Goal: Information Seeking & Learning: Check status

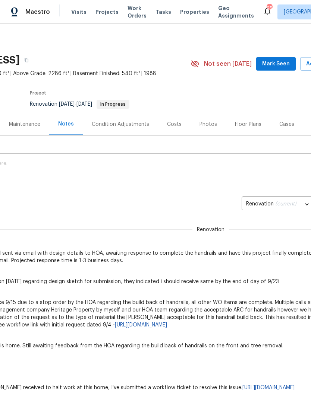
scroll to position [0, 81]
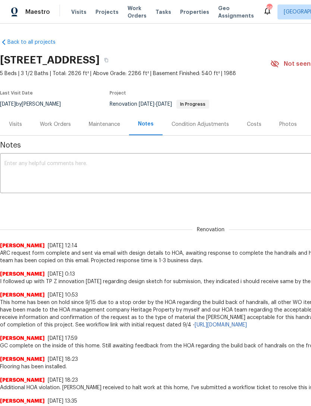
click at [60, 119] on div "Work Orders" at bounding box center [55, 124] width 49 height 22
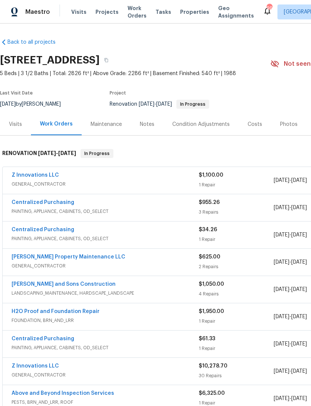
click at [13, 135] on div "Visits" at bounding box center [15, 124] width 31 height 22
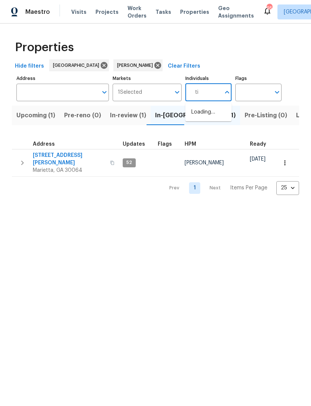
type input "tim"
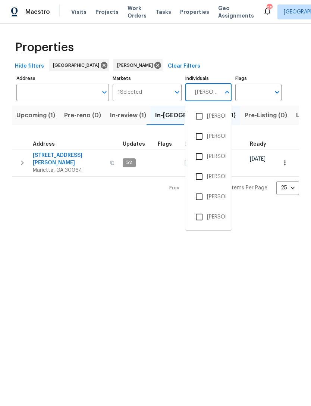
click at [205, 113] on input "checkbox" at bounding box center [200, 116] width 16 height 16
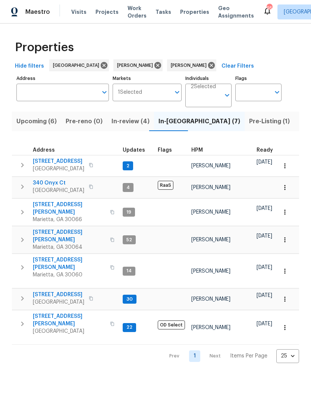
click at [70, 205] on span "4108 Christacy Way" at bounding box center [69, 208] width 73 height 15
click at [208, 68] on icon at bounding box center [211, 65] width 7 height 7
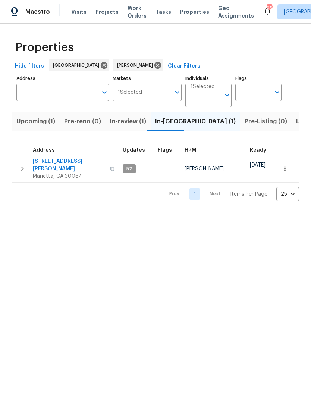
click at [297, 122] on span "Listed (13)" at bounding box center [312, 121] width 31 height 10
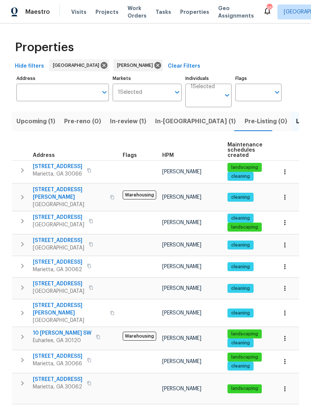
scroll to position [6, 0]
click at [57, 353] on span "692 Suholden Cir" at bounding box center [58, 356] width 50 height 7
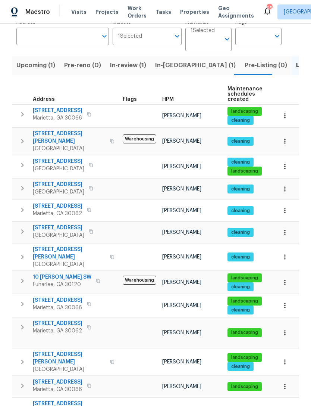
scroll to position [0, 0]
click at [68, 112] on span "180 Parkstone Way" at bounding box center [58, 110] width 50 height 7
click at [67, 181] on span "503 Rendezvous Rd" at bounding box center [59, 184] width 52 height 7
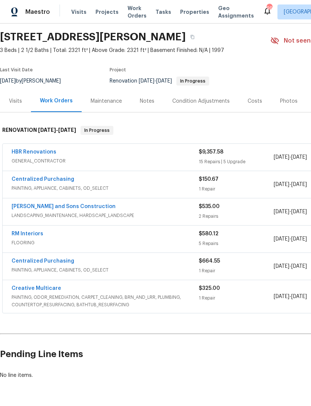
scroll to position [23, 0]
click at [41, 153] on link "HBR Renovations" at bounding box center [34, 152] width 45 height 5
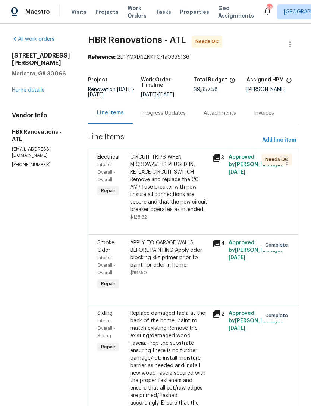
click at [176, 117] on div "Progress Updates" at bounding box center [164, 112] width 44 height 7
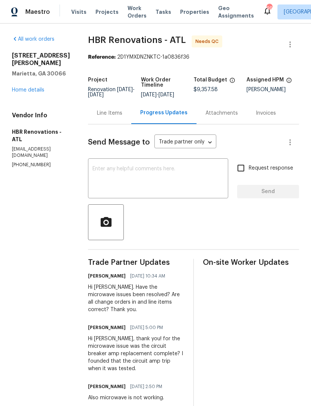
click at [33, 87] on link "Home details" at bounding box center [28, 89] width 32 height 5
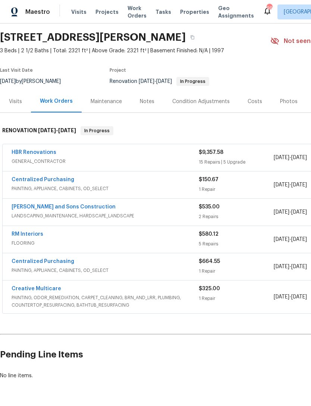
scroll to position [23, 0]
click at [148, 105] on div "Notes" at bounding box center [147, 101] width 32 height 22
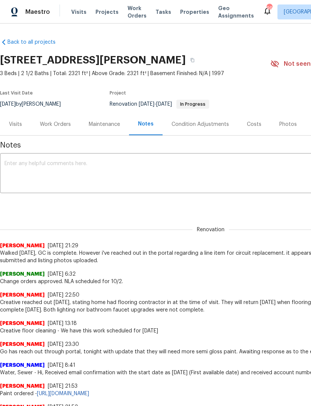
click at [16, 127] on div "Visits" at bounding box center [15, 124] width 13 height 7
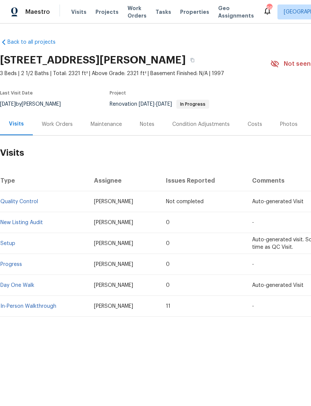
click at [39, 224] on link "New Listing Audit" at bounding box center [21, 222] width 43 height 5
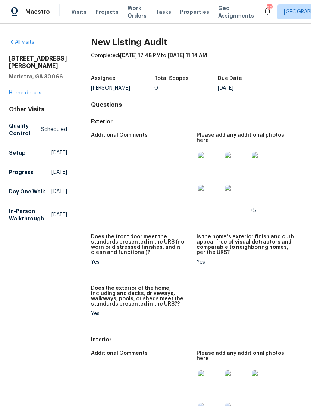
click at [28, 90] on link "Home details" at bounding box center [25, 92] width 32 height 5
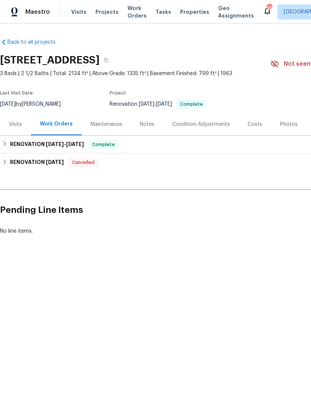
click at [23, 124] on div "Visits" at bounding box center [15, 124] width 31 height 22
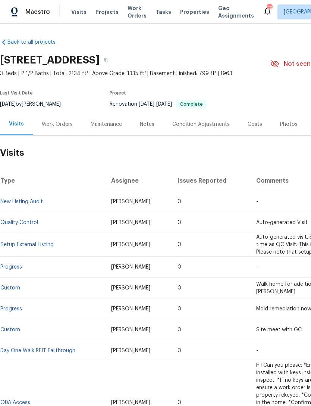
click at [35, 202] on link "New Listing Audit" at bounding box center [21, 201] width 43 height 5
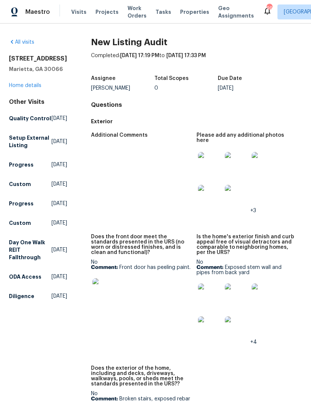
click at [213, 283] on img at bounding box center [210, 295] width 24 height 24
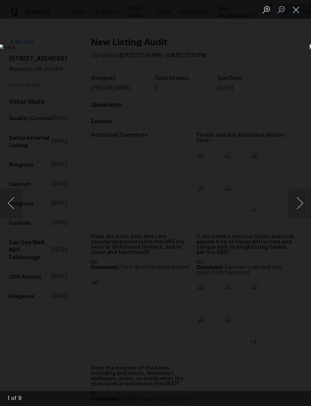
click at [305, 201] on button "Next image" at bounding box center [300, 203] width 22 height 30
click at [295, 211] on button "Next image" at bounding box center [300, 203] width 22 height 30
click at [301, 208] on button "Next image" at bounding box center [300, 203] width 22 height 30
click at [301, 10] on button "Close lightbox" at bounding box center [296, 9] width 15 height 13
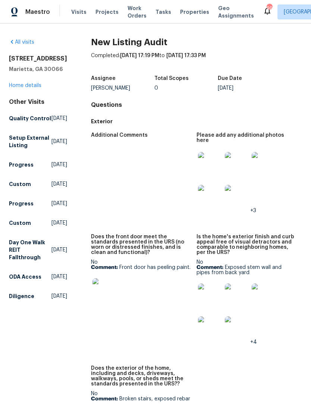
click at [27, 83] on link "Home details" at bounding box center [25, 85] width 32 height 5
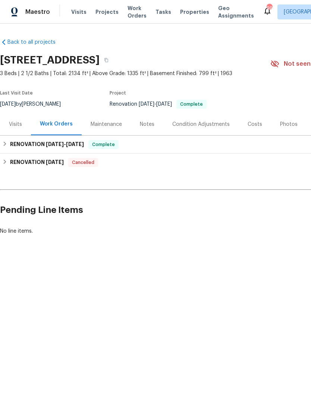
click at [152, 130] on div "Notes" at bounding box center [147, 124] width 32 height 22
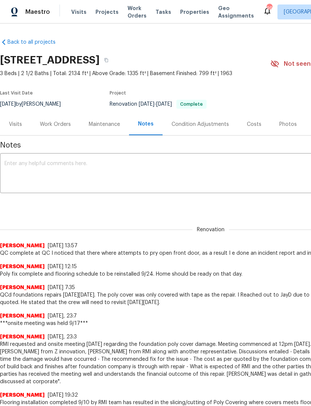
click at [68, 124] on div "Work Orders" at bounding box center [55, 124] width 31 height 7
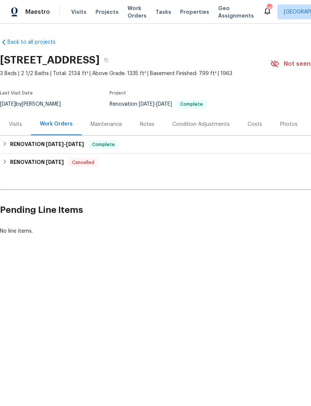
click at [254, 128] on div "Costs" at bounding box center [255, 124] width 32 height 22
click at [24, 129] on div "Visits" at bounding box center [15, 124] width 31 height 22
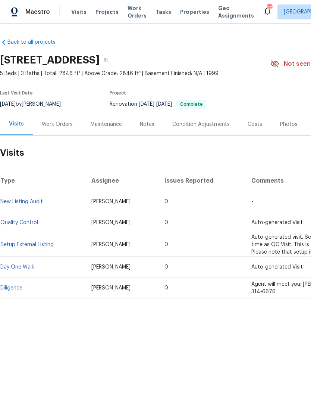
click at [31, 203] on link "New Listing Audit" at bounding box center [21, 201] width 43 height 5
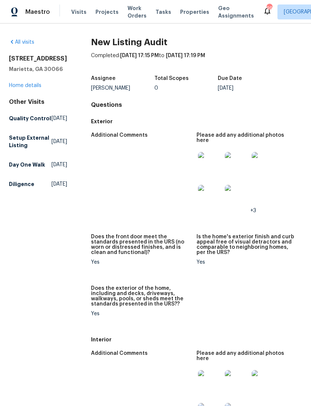
click at [31, 88] on link "Home details" at bounding box center [25, 85] width 32 height 5
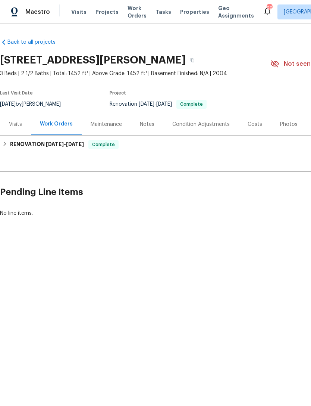
click at [19, 124] on div "Visits" at bounding box center [15, 124] width 13 height 7
